Goal: Transaction & Acquisition: Purchase product/service

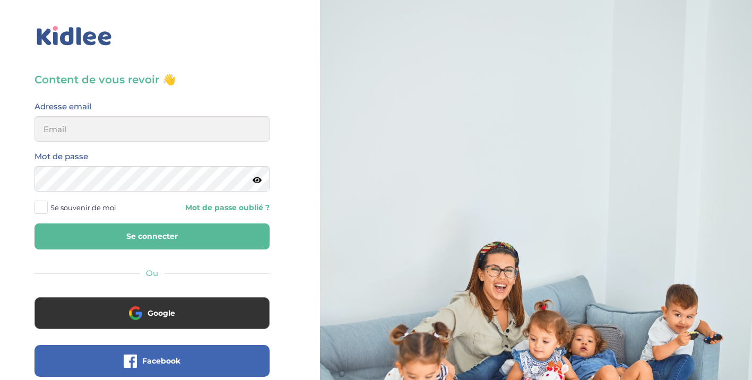
type input "carene.souhy@laposte.net"
click at [160, 238] on button "Se connecter" at bounding box center [152, 237] width 235 height 26
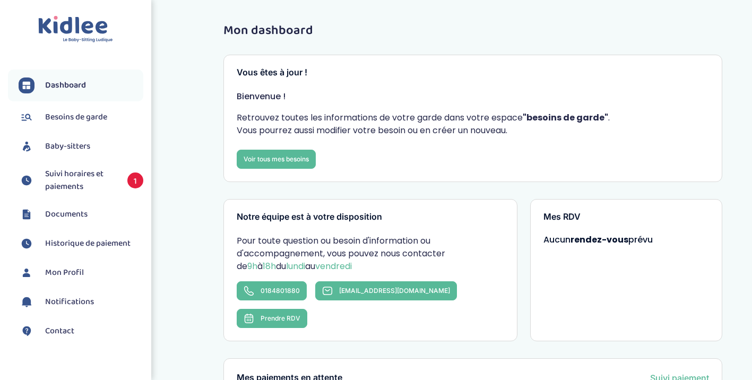
click at [75, 181] on span "Suivi horaires et paiements" at bounding box center [81, 180] width 72 height 25
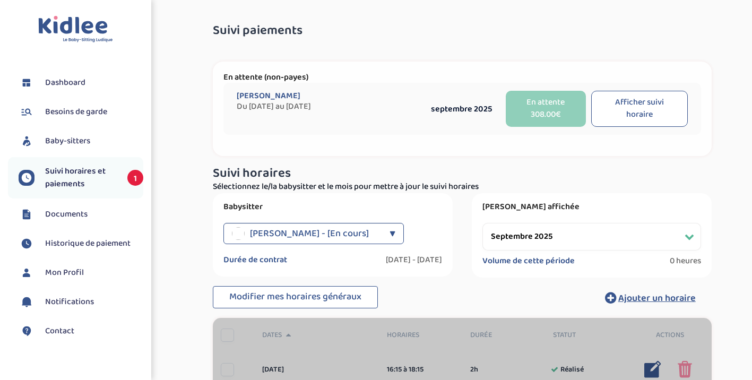
select select "septembre 2025"
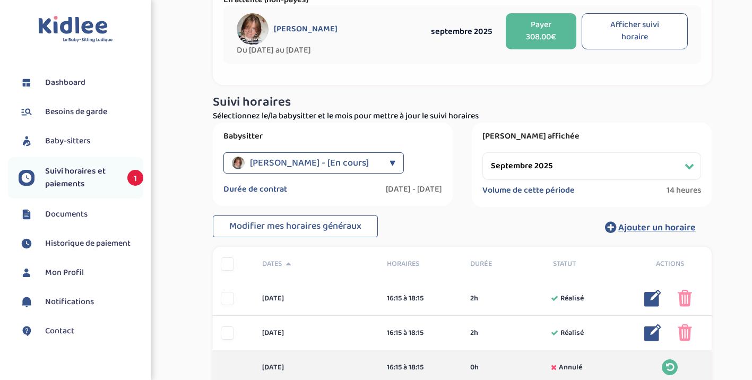
scroll to position [75, 0]
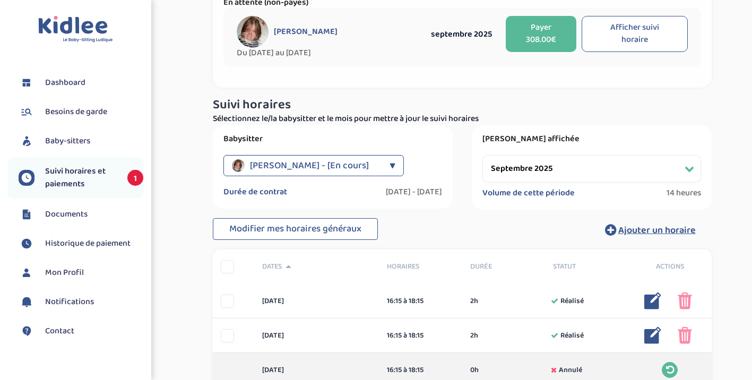
click at [538, 33] on button "Payer 308.00€" at bounding box center [541, 34] width 71 height 36
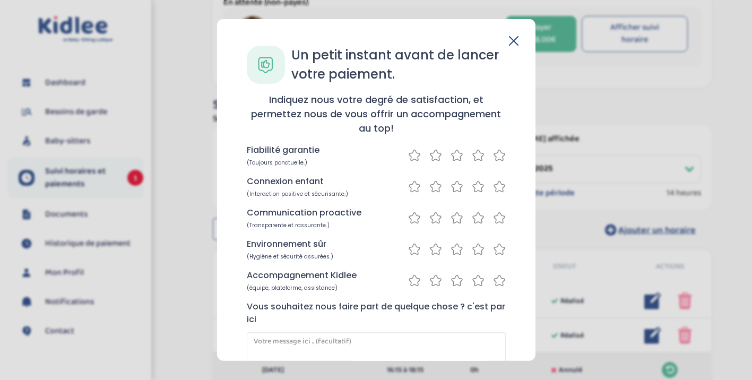
click at [494, 159] on icon at bounding box center [499, 155] width 13 height 13
click at [494, 190] on icon at bounding box center [499, 186] width 13 height 13
click at [495, 217] on icon at bounding box center [499, 217] width 13 height 13
click at [494, 251] on icon at bounding box center [499, 249] width 13 height 13
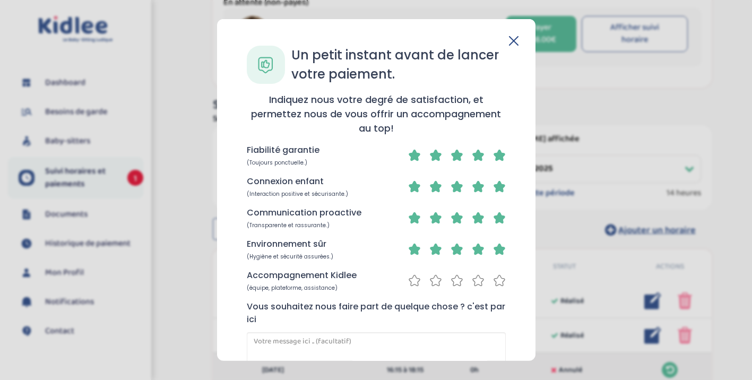
click at [495, 282] on icon at bounding box center [499, 280] width 13 height 13
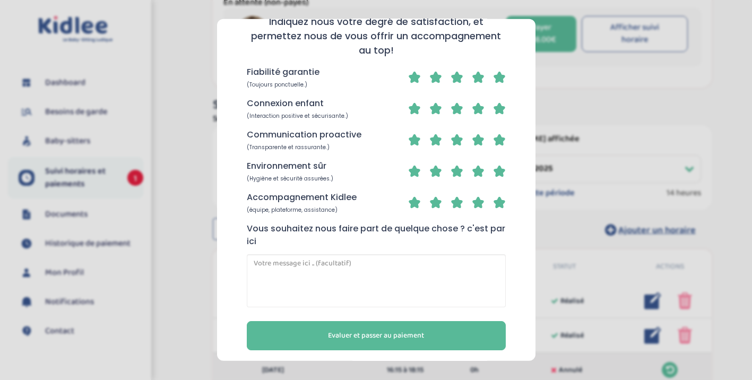
scroll to position [82, 0]
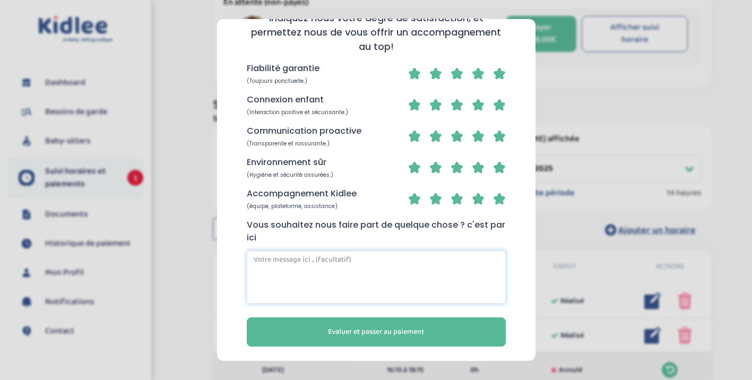
click at [408, 275] on textarea at bounding box center [376, 277] width 259 height 53
type textarea "R"
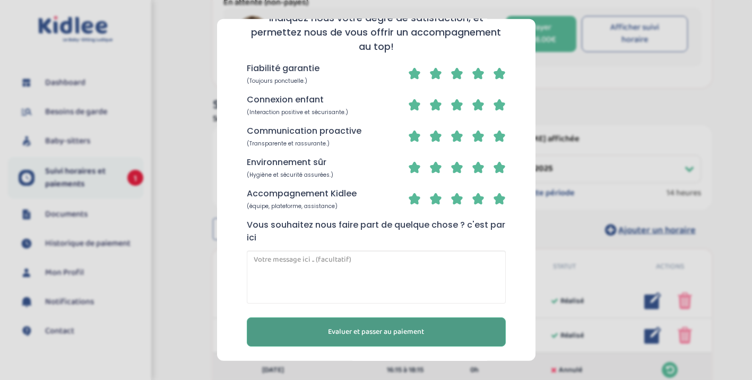
click at [447, 331] on button "Evaluer et passer au paiement" at bounding box center [376, 331] width 259 height 29
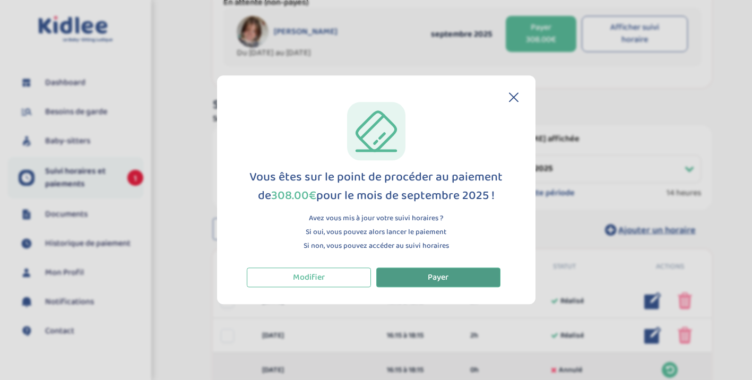
click at [434, 277] on span "Payer" at bounding box center [438, 277] width 21 height 13
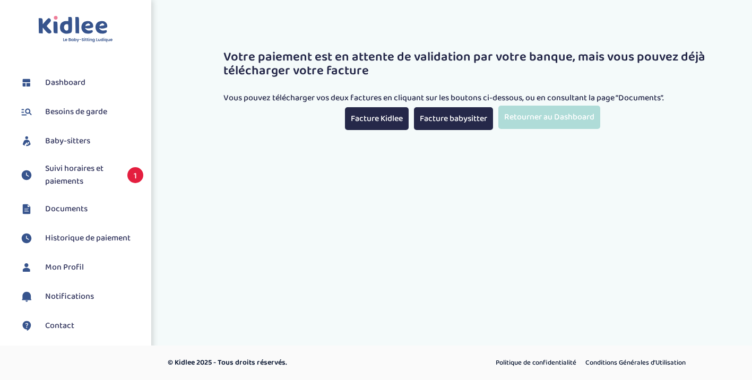
click at [549, 123] on link "Retourner au Dashboard" at bounding box center [550, 117] width 102 height 23
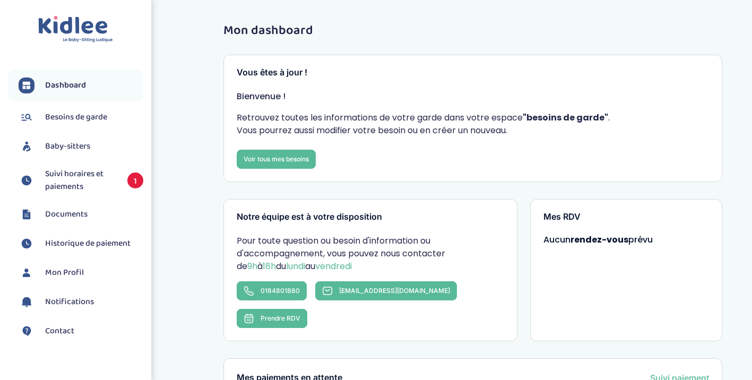
click at [88, 89] on link "Dashboard" at bounding box center [81, 86] width 125 height 16
click at [71, 174] on span "Suivi horaires et paiements" at bounding box center [81, 180] width 72 height 25
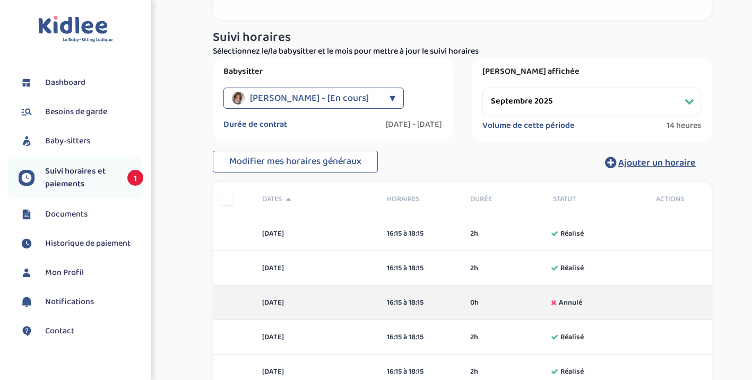
scroll to position [122, 0]
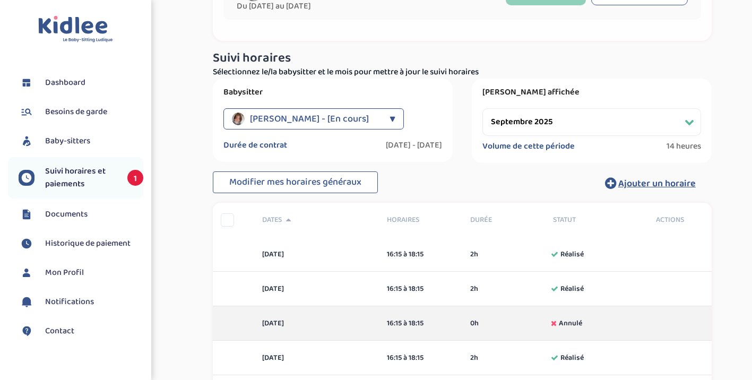
click at [525, 125] on select "Filtrer par mois [DATE] [DATE] [DATE] [DATE] [DATE] [DATE] [DATE] [DATE] [DATE]…" at bounding box center [592, 122] width 219 height 28
select select "octobre 2025"
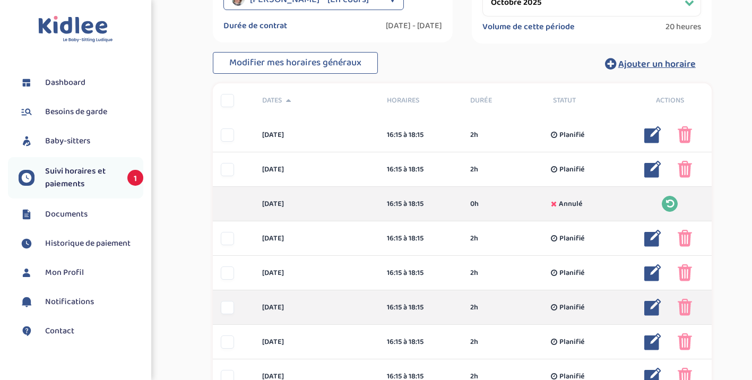
scroll to position [457, 0]
